Goal: Information Seeking & Learning: Check status

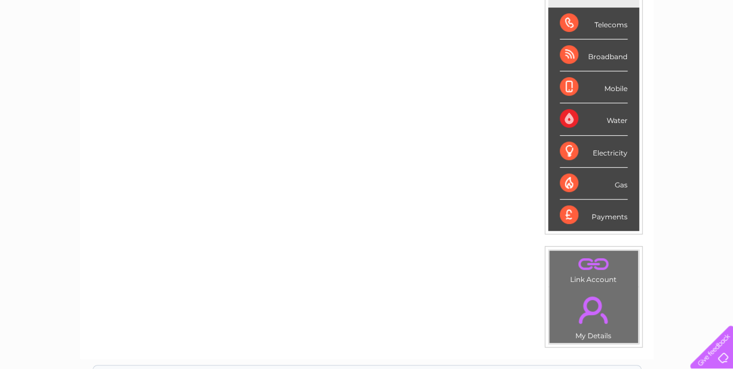
scroll to position [154, 0]
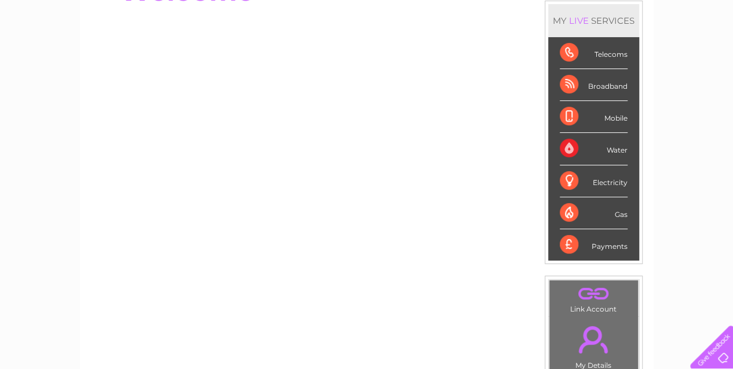
click at [592, 85] on div "Broadband" at bounding box center [594, 85] width 68 height 32
click at [568, 85] on div "Broadband" at bounding box center [594, 85] width 68 height 32
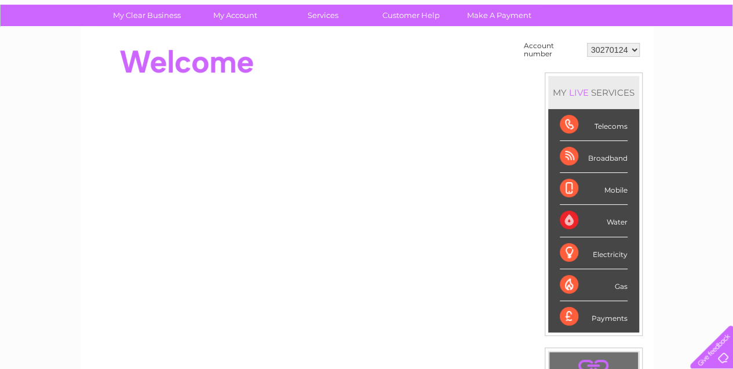
scroll to position [38, 0]
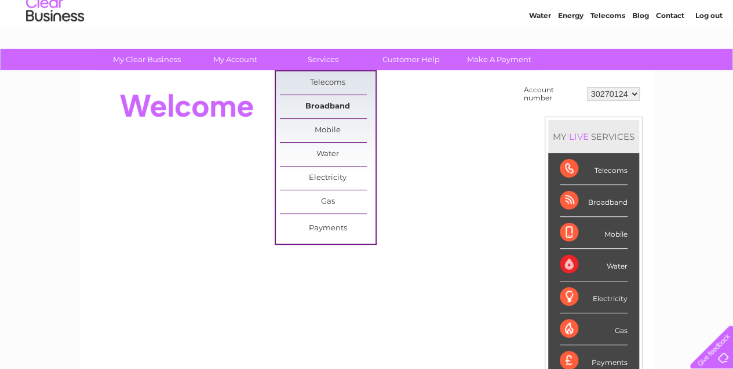
click at [329, 103] on link "Broadband" at bounding box center [328, 106] width 96 height 23
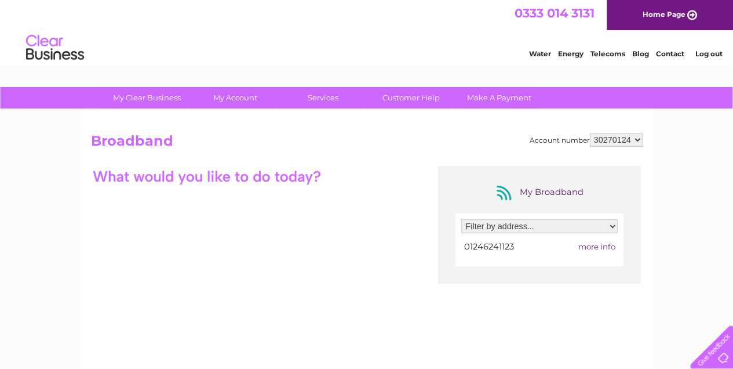
click at [602, 53] on link "Telecoms" at bounding box center [608, 53] width 35 height 9
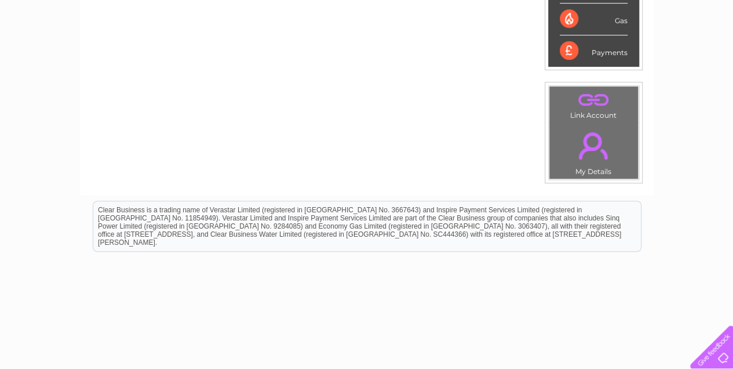
scroll to position [77, 0]
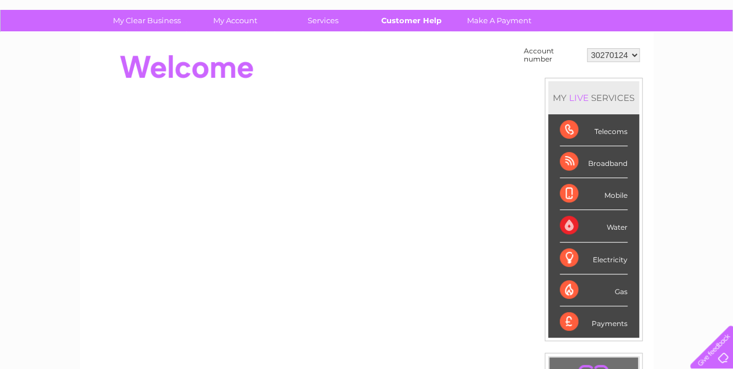
click at [408, 19] on link "Customer Help" at bounding box center [412, 20] width 96 height 21
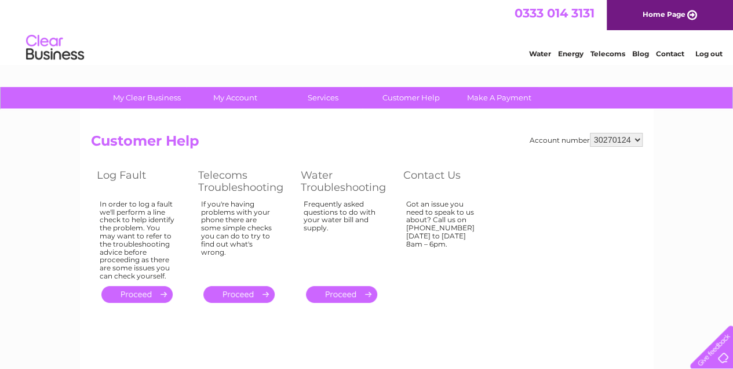
click at [137, 293] on link "." at bounding box center [136, 294] width 71 height 17
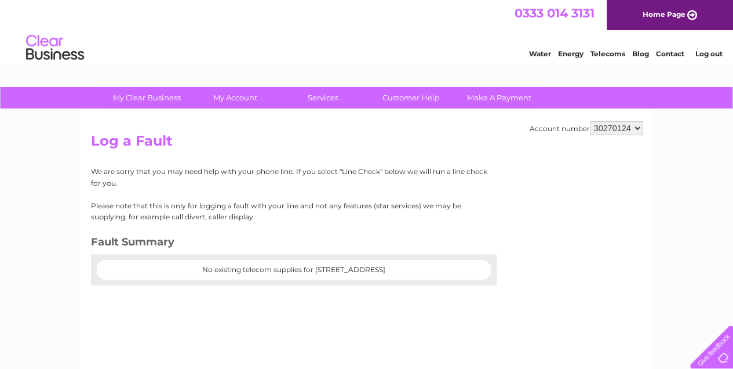
click at [153, 269] on center "No existing telecom supplies for [STREET_ADDRESS]" at bounding box center [293, 270] width 371 height 8
click at [152, 267] on center "No existing telecom supplies for [STREET_ADDRESS]" at bounding box center [293, 270] width 371 height 8
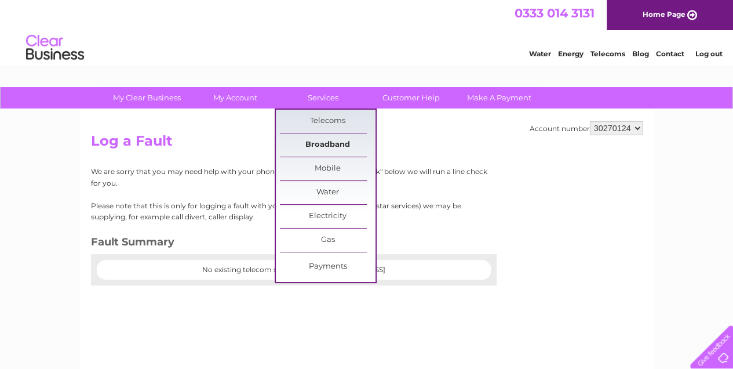
click at [326, 142] on link "Broadband" at bounding box center [328, 144] width 96 height 23
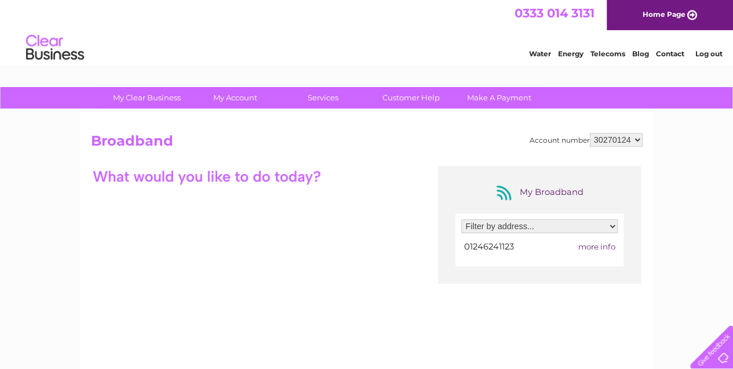
click at [612, 223] on select "Filter by address... Unit 7, M1 Commerce Park, Markham Lane, Duckmanton, Cheste…" at bounding box center [540, 226] width 157 height 14
select select "2524063"
click at [462, 219] on select "Filter by address... Unit 7, M1 Commerce Park, Markham Lane, Duckmanton, Cheste…" at bounding box center [540, 226] width 157 height 14
click at [587, 243] on span "more info" at bounding box center [596, 246] width 37 height 9
click at [594, 245] on span "more info" at bounding box center [596, 246] width 37 height 9
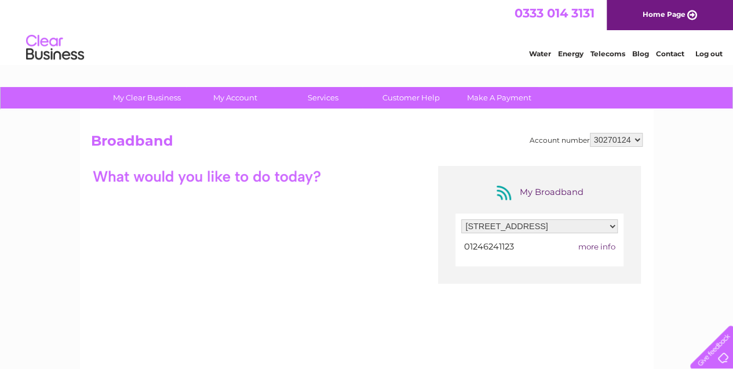
click at [600, 246] on span "more info" at bounding box center [596, 246] width 37 height 9
click at [590, 245] on span "more info" at bounding box center [596, 246] width 37 height 9
click at [589, 245] on span "more info" at bounding box center [596, 246] width 37 height 9
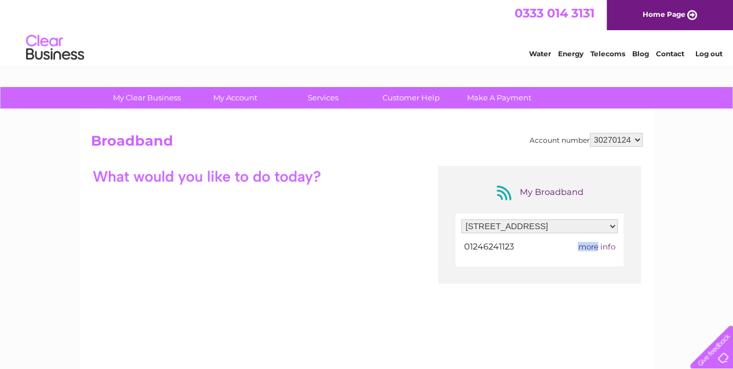
click at [589, 245] on span "more info" at bounding box center [596, 246] width 37 height 9
click at [606, 245] on span "more info" at bounding box center [596, 246] width 37 height 9
click at [598, 249] on span "more info" at bounding box center [596, 246] width 37 height 9
click at [586, 246] on span "more info" at bounding box center [596, 246] width 37 height 9
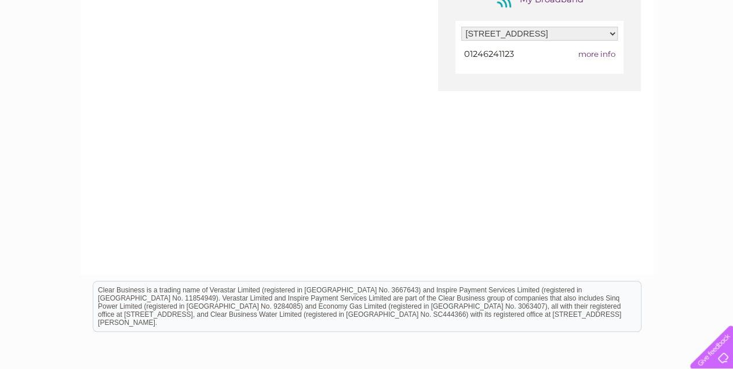
scroll to position [38, 0]
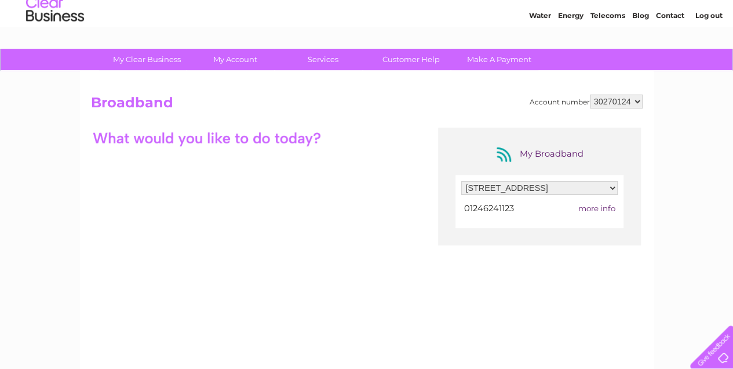
click at [320, 141] on div at bounding box center [207, 138] width 232 height 20
click at [321, 140] on div at bounding box center [207, 138] width 232 height 20
click at [231, 165] on div "My Broadband Filter by address... Unit 7, M1 Commerce Park, Markham Lane, Duckm…" at bounding box center [367, 241] width 552 height 226
click at [230, 166] on div "My Broadband Filter by address... Unit 7, M1 Commerce Park, Markham Lane, Duckm…" at bounding box center [367, 241] width 552 height 226
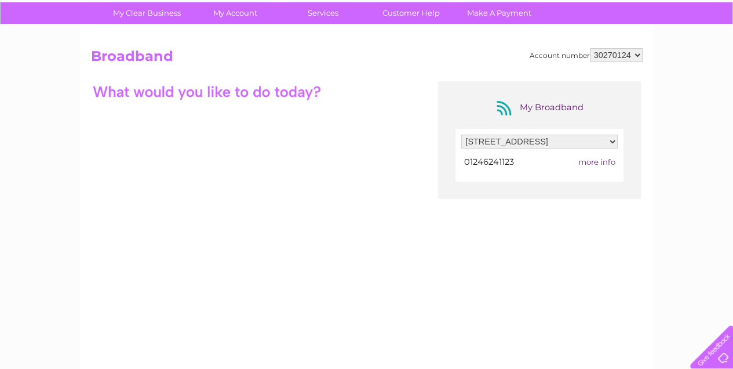
scroll to position [35, 0]
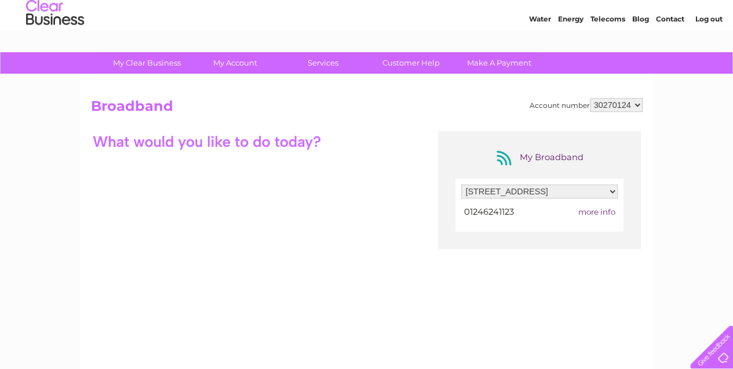
click at [583, 210] on span "more info" at bounding box center [596, 211] width 37 height 9
click at [591, 209] on span "more info" at bounding box center [596, 211] width 37 height 9
click at [604, 208] on span "more info" at bounding box center [596, 211] width 37 height 9
click at [613, 188] on select "Filter by address... Unit 7, M1 Commerce Park, Markham Lane, Duckmanton, Cheste…" at bounding box center [540, 191] width 157 height 14
click at [462, 184] on select "Filter by address... Unit 7, M1 Commerce Park, Markham Lane, Duckmanton, Cheste…" at bounding box center [540, 191] width 157 height 14
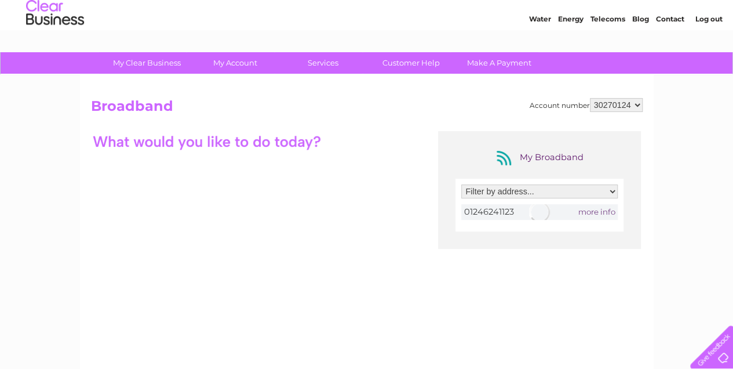
click at [593, 208] on div at bounding box center [540, 212] width 157 height 16
click at [595, 210] on span "more info" at bounding box center [596, 211] width 37 height 9
click at [611, 190] on select "Filter by address... Unit 7, M1 Commerce Park, Markham Lane, Duckmanton, Cheste…" at bounding box center [540, 191] width 157 height 14
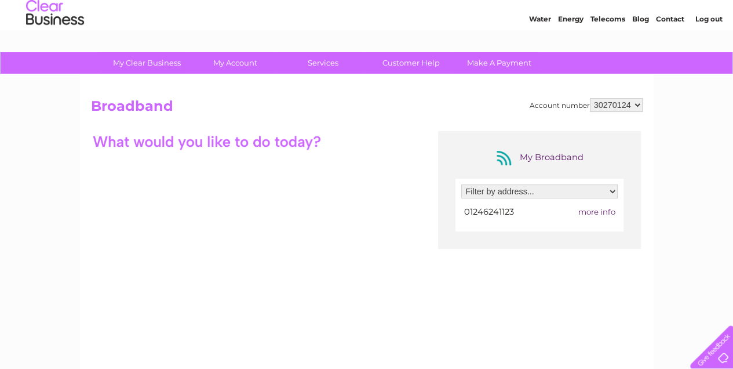
select select "2524063"
click at [462, 184] on select "Filter by address... Unit 7, M1 Commerce Park, Markham Lane, Duckmanton, Cheste…" at bounding box center [540, 191] width 157 height 14
click at [595, 209] on span "more info" at bounding box center [596, 211] width 37 height 9
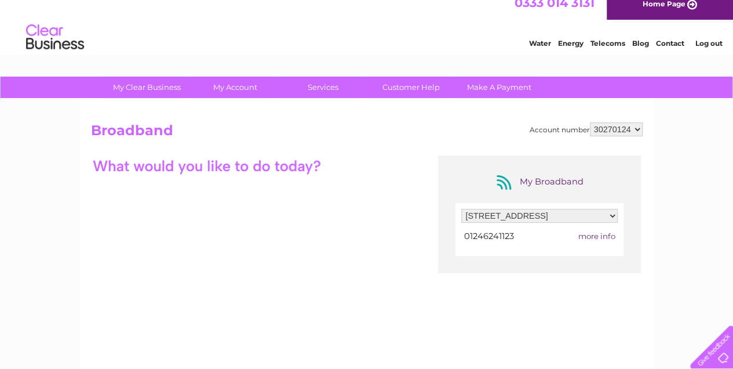
scroll to position [0, 0]
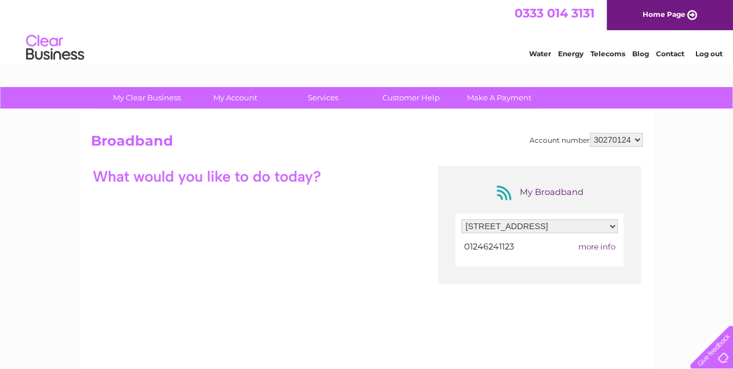
click at [318, 177] on div at bounding box center [207, 176] width 232 height 20
click at [210, 189] on div "My Broadband Filter by address... Unit 7, M1 Commerce Park, Markham Lane, Duckm…" at bounding box center [367, 279] width 552 height 226
click at [276, 150] on h2 "Broadband" at bounding box center [367, 144] width 552 height 22
click at [719, 358] on div at bounding box center [710, 345] width 48 height 48
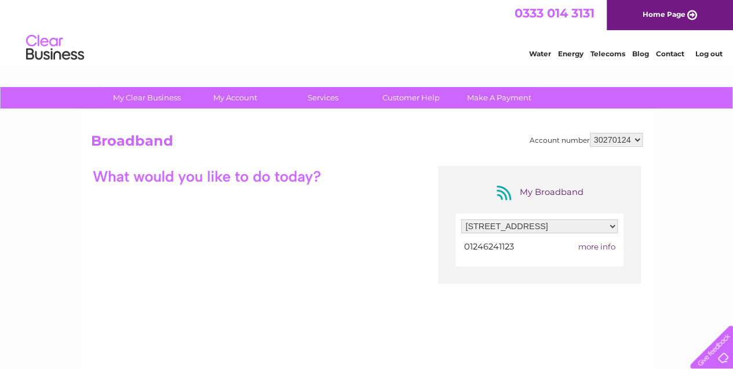
click at [535, 189] on div "My Broadband" at bounding box center [539, 192] width 93 height 19
click at [504, 194] on div "My Broadband" at bounding box center [539, 192] width 93 height 19
click at [413, 207] on div "My Broadband Filter by address... Unit 7, M1 Commerce Park, Markham Lane, Duckm…" at bounding box center [367, 279] width 552 height 226
click at [289, 203] on div "My Broadband Filter by address... Unit 7, M1 Commerce Park, Markham Lane, Duckm…" at bounding box center [367, 279] width 552 height 226
click at [402, 95] on link "Customer Help" at bounding box center [412, 97] width 96 height 21
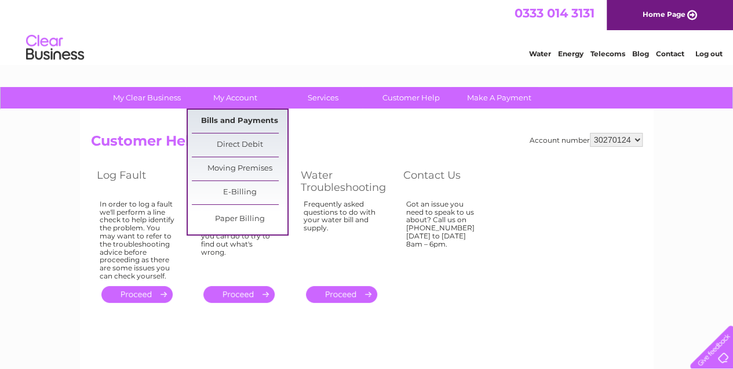
click at [228, 115] on link "Bills and Payments" at bounding box center [240, 121] width 96 height 23
